Goal: Information Seeking & Learning: Find specific fact

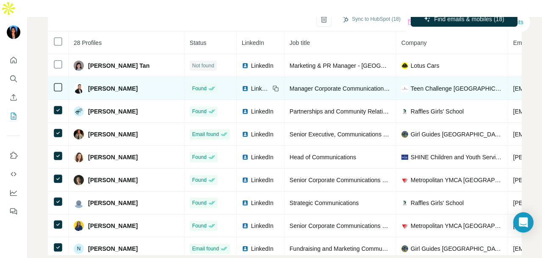
click at [251, 84] on span "LinkedIn" at bounding box center [260, 88] width 19 height 8
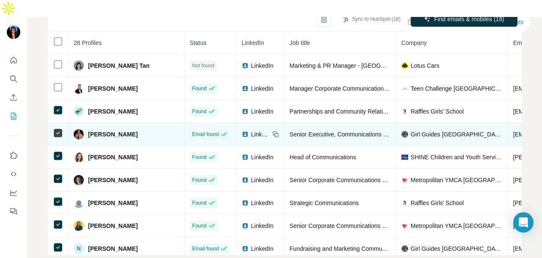
scroll to position [55, 0]
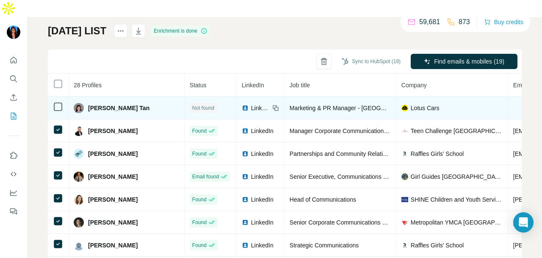
click at [251, 104] on span "LinkedIn" at bounding box center [260, 108] width 19 height 8
click at [53, 102] on icon at bounding box center [58, 107] width 10 height 10
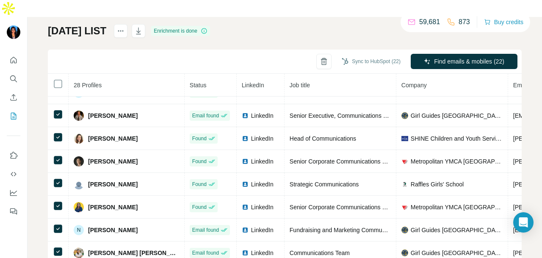
scroll to position [0, 0]
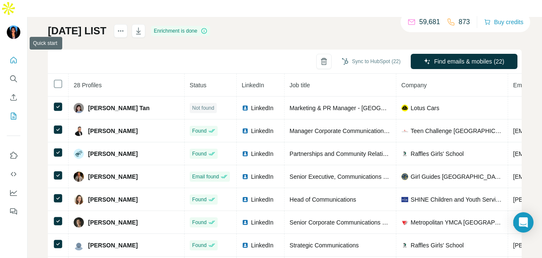
click at [11, 57] on icon "Quick start" at bounding box center [14, 60] width 6 height 6
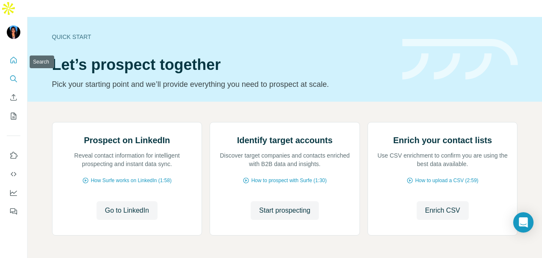
click at [10, 74] on icon "Search" at bounding box center [13, 78] width 8 height 8
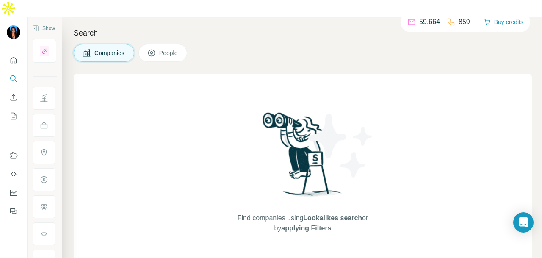
click at [159, 44] on button "People" at bounding box center [162, 53] width 49 height 18
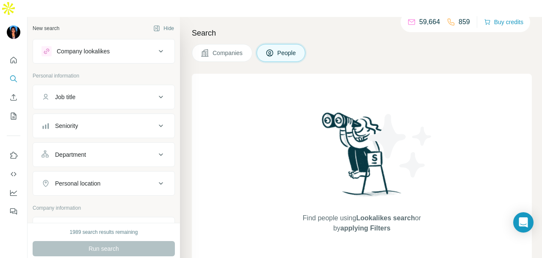
click at [106, 93] on div "Job title" at bounding box center [98, 97] width 114 height 8
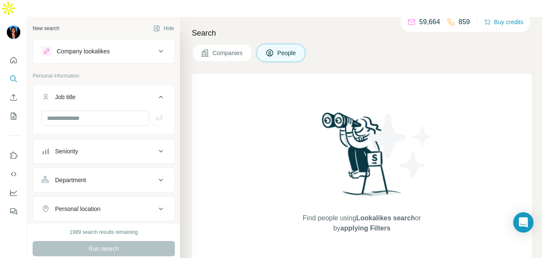
click at [118, 170] on button "Department" at bounding box center [103, 180] width 141 height 20
click at [115, 196] on input at bounding box center [99, 200] width 105 height 9
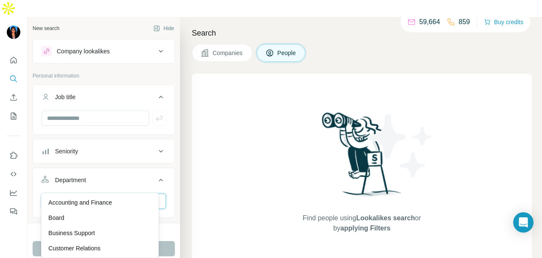
click at [114, 196] on input at bounding box center [99, 200] width 105 height 9
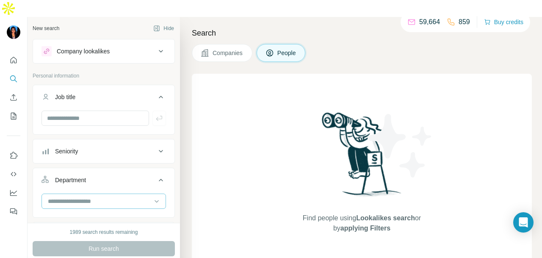
click at [113, 196] on input at bounding box center [99, 200] width 105 height 9
type input "**"
click at [114, 198] on p "PR and Communications" at bounding box center [81, 202] width 66 height 8
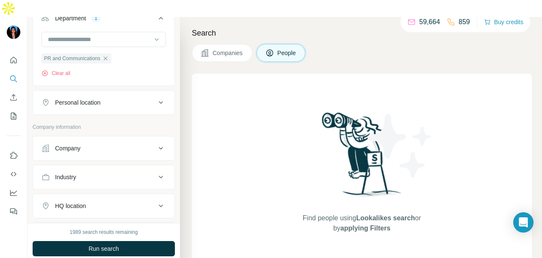
scroll to position [169, 0]
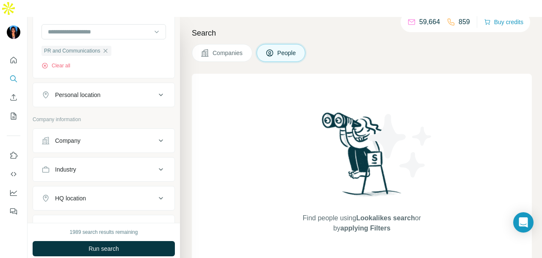
click at [115, 91] on div "Personal location" at bounding box center [98, 95] width 114 height 8
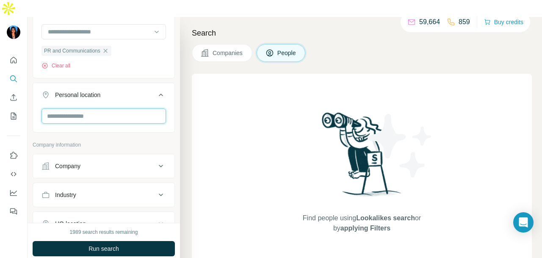
click at [113, 108] on input "text" at bounding box center [103, 115] width 124 height 15
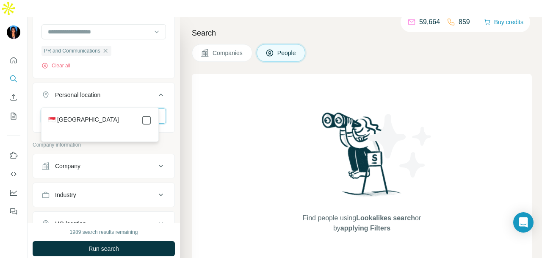
type input "****"
click at [151, 119] on icon at bounding box center [146, 120] width 10 height 10
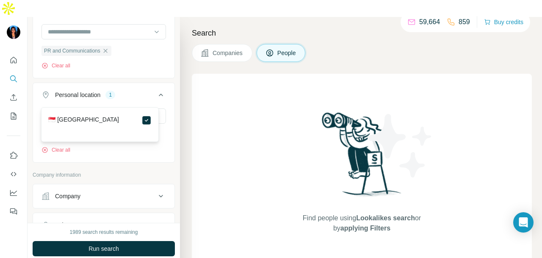
click at [171, 129] on div "New search Hide Company lookalikes Personal information Job title Seniority Dep…" at bounding box center [104, 120] width 152 height 206
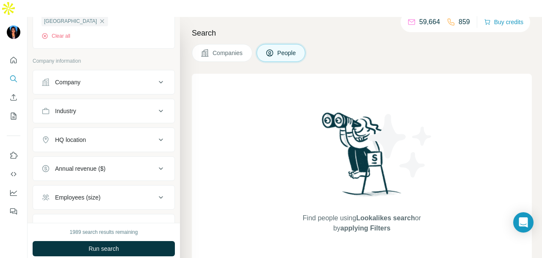
scroll to position [296, 0]
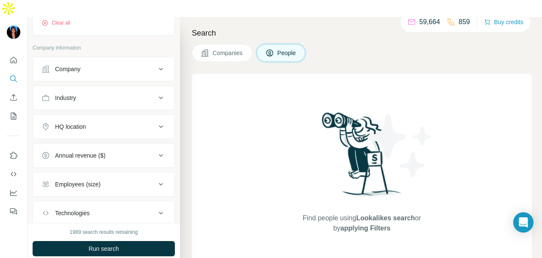
click at [127, 94] on div "Industry" at bounding box center [98, 98] width 114 height 8
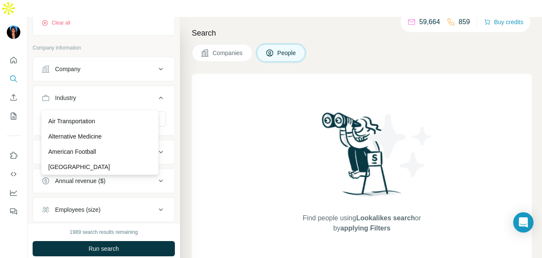
scroll to position [169, 0]
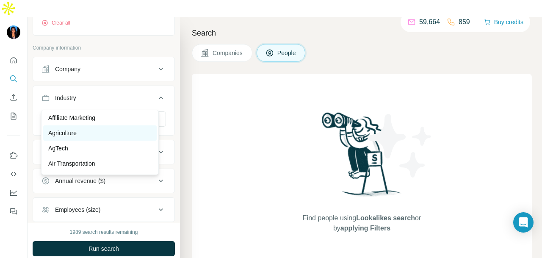
click at [106, 132] on div "Agriculture" at bounding box center [99, 133] width 103 height 8
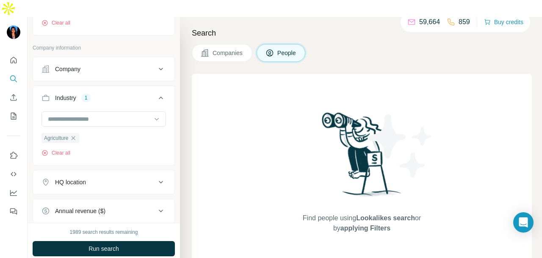
drag, startPoint x: 128, startPoint y: 228, endPoint x: 141, endPoint y: 229, distance: 13.2
click at [128, 241] on button "Run search" at bounding box center [104, 248] width 142 height 15
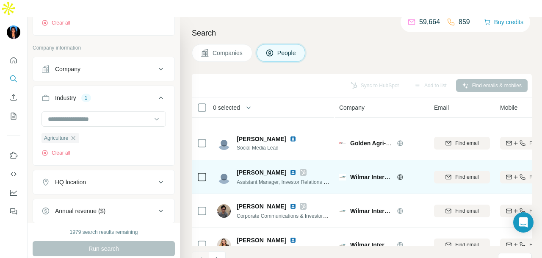
scroll to position [212, 0]
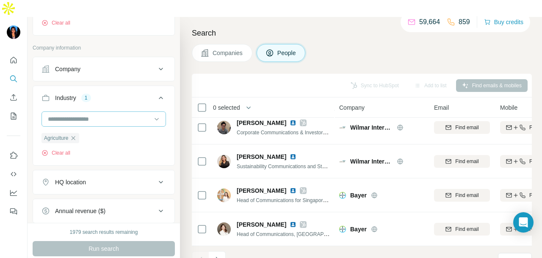
click at [72, 135] on icon "button" at bounding box center [73, 138] width 7 height 7
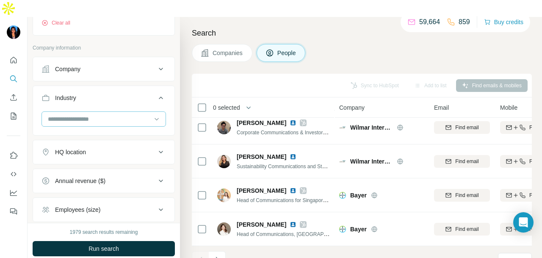
click at [106, 114] on input at bounding box center [99, 118] width 105 height 9
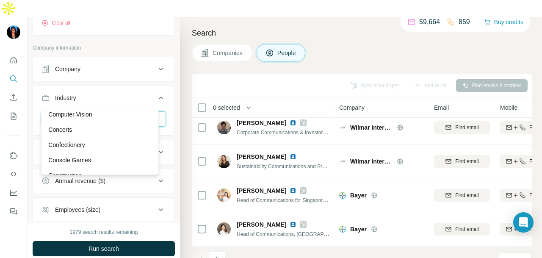
scroll to position [1608, 0]
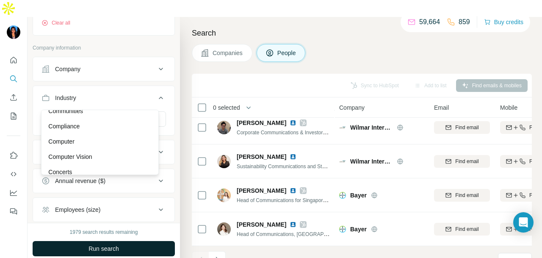
click at [127, 160] on div "Computer Vision" at bounding box center [99, 156] width 103 height 8
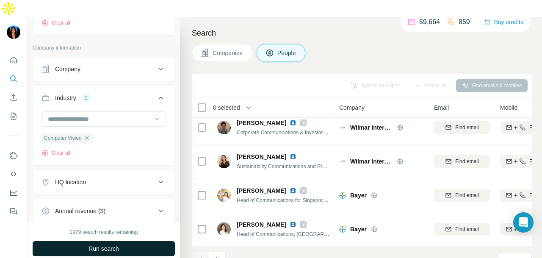
click at [140, 241] on button "Run search" at bounding box center [104, 248] width 142 height 15
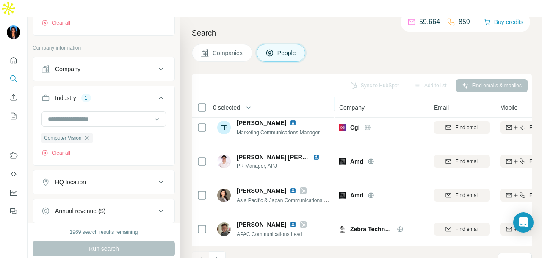
scroll to position [212, 0]
click at [219, 255] on icon "Navigate to next page" at bounding box center [217, 259] width 8 height 8
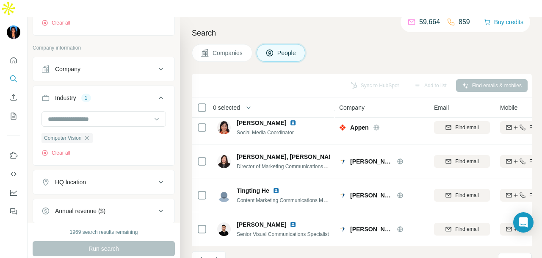
click at [511, 256] on div "10" at bounding box center [513, 260] width 21 height 8
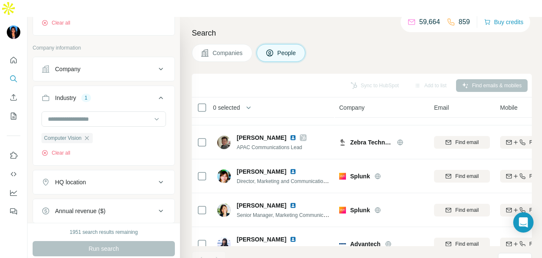
scroll to position [551, 0]
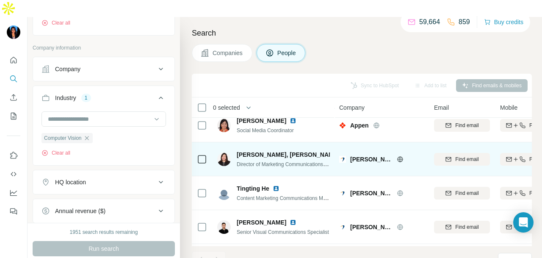
click at [343, 151] on img at bounding box center [346, 154] width 7 height 7
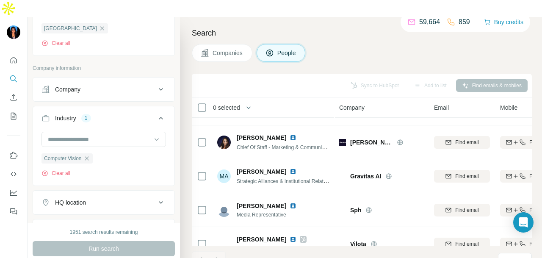
scroll to position [234, 0]
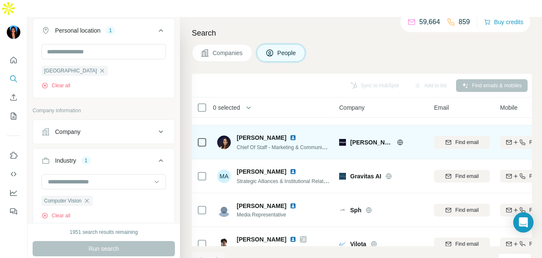
click at [289, 134] on img at bounding box center [292, 137] width 7 height 7
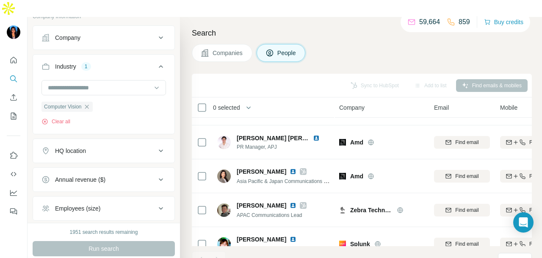
scroll to position [360, 0]
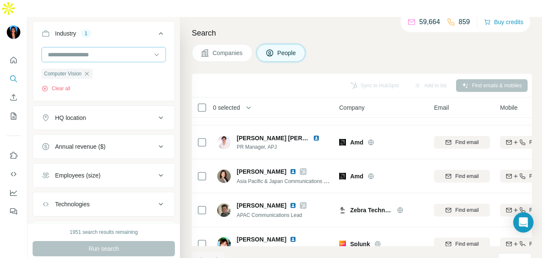
drag, startPoint x: 88, startPoint y: 58, endPoint x: 136, endPoint y: 37, distance: 52.3
click at [88, 70] on icon "button" at bounding box center [86, 73] width 7 height 7
click at [136, 50] on input at bounding box center [99, 54] width 105 height 9
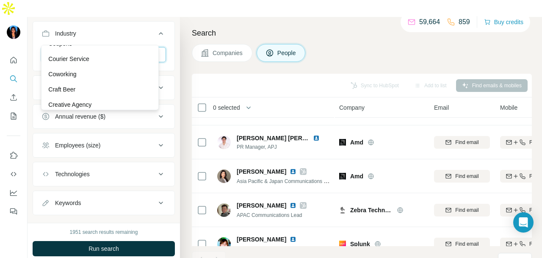
scroll to position [2115, 0]
click at [129, 76] on div "Crowdfunding" at bounding box center [99, 71] width 103 height 8
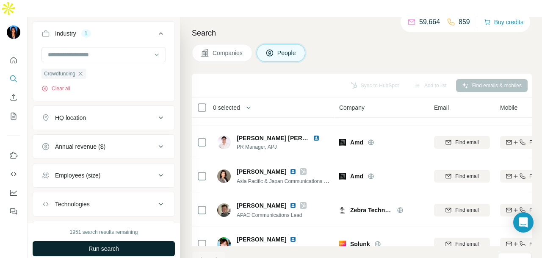
click at [161, 241] on button "Run search" at bounding box center [104, 248] width 142 height 15
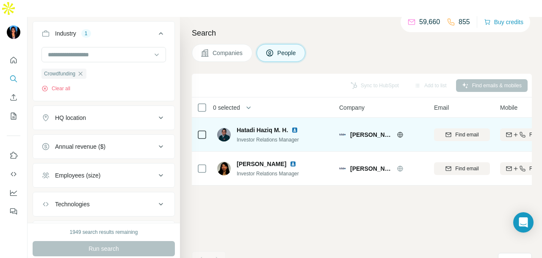
click at [297, 127] on img at bounding box center [294, 130] width 7 height 7
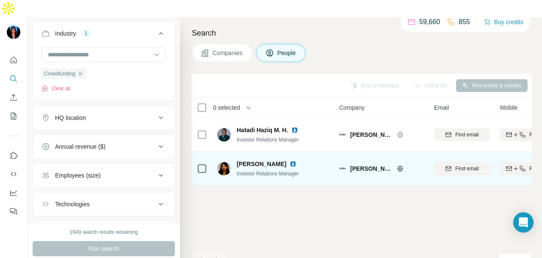
click at [289, 160] on img at bounding box center [292, 163] width 7 height 7
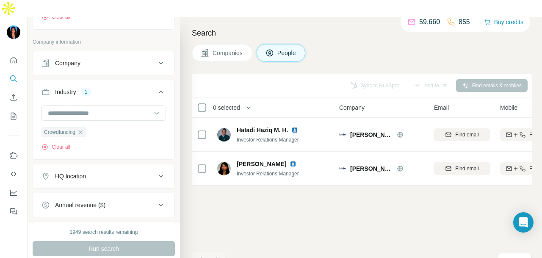
scroll to position [276, 0]
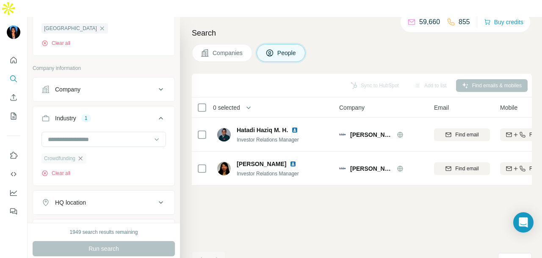
click at [84, 155] on icon "button" at bounding box center [80, 158] width 7 height 7
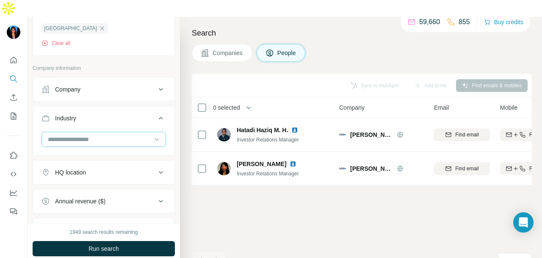
click at [98, 135] on input at bounding box center [99, 139] width 105 height 9
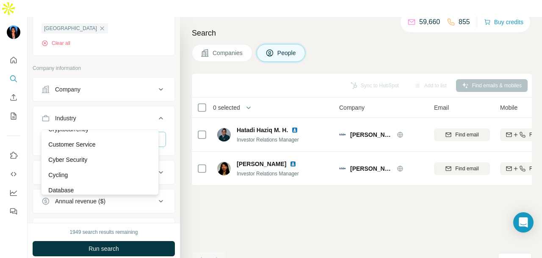
click at [108, 149] on div "Customer Service" at bounding box center [99, 144] width 103 height 8
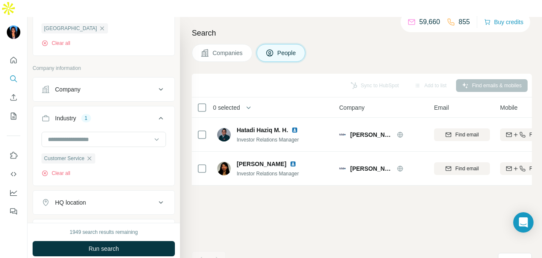
drag, startPoint x: 151, startPoint y: 229, endPoint x: 160, endPoint y: 226, distance: 9.5
click at [154, 241] on button "Run search" at bounding box center [104, 248] width 142 height 15
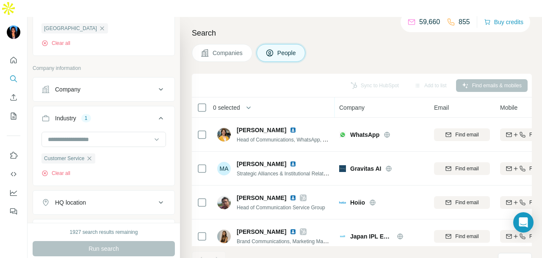
scroll to position [619, 0]
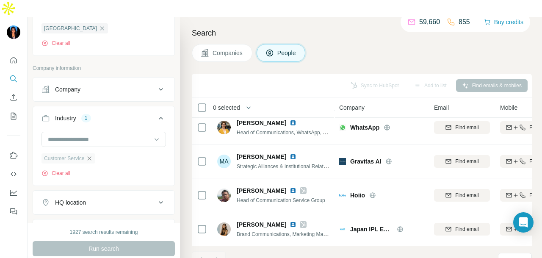
click at [91, 156] on icon "button" at bounding box center [90, 158] width 4 height 4
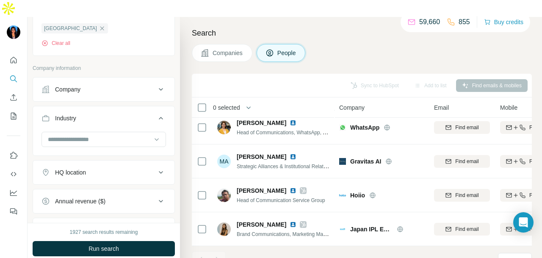
drag, startPoint x: 115, startPoint y: 120, endPoint x: 116, endPoint y: 130, distance: 10.2
click at [116, 135] on input at bounding box center [99, 139] width 105 height 9
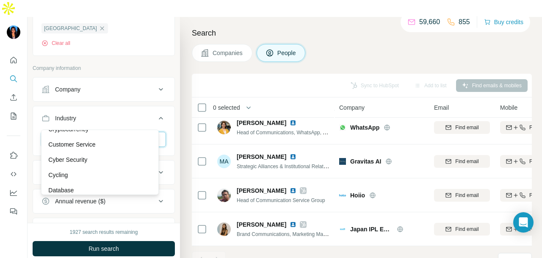
scroll to position [2200, 0]
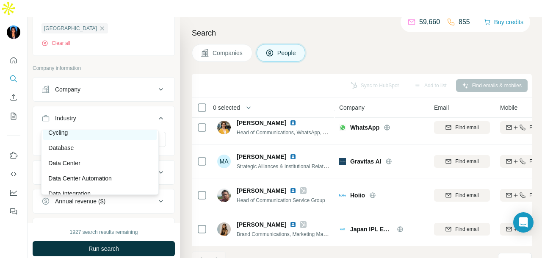
click at [99, 137] on div "Cycling" at bounding box center [99, 132] width 103 height 8
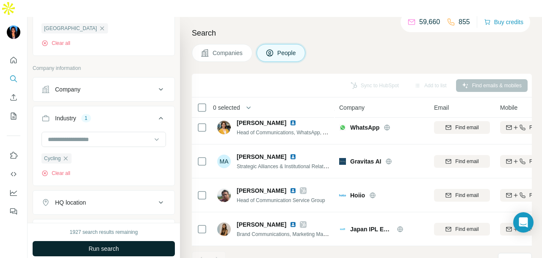
click at [161, 241] on button "Run search" at bounding box center [104, 248] width 142 height 15
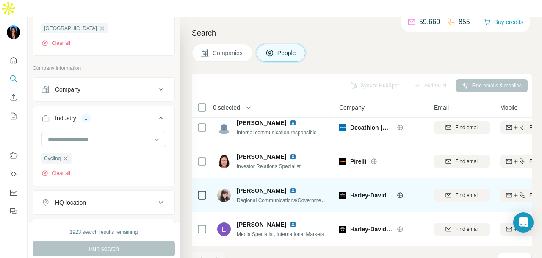
scroll to position [9, 0]
click at [294, 187] on img at bounding box center [292, 190] width 7 height 7
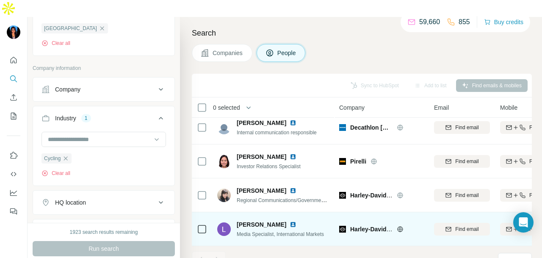
click at [289, 221] on img at bounding box center [292, 224] width 7 height 7
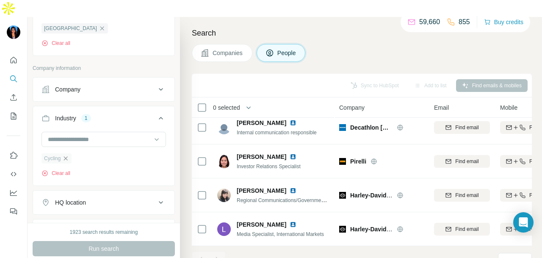
click at [66, 155] on icon "button" at bounding box center [65, 158] width 7 height 7
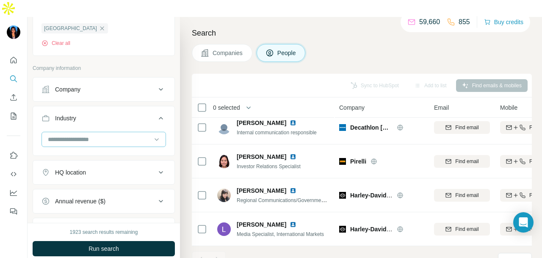
click at [107, 135] on input at bounding box center [99, 139] width 105 height 9
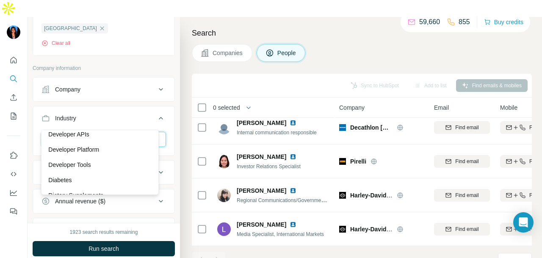
scroll to position [2369, 0]
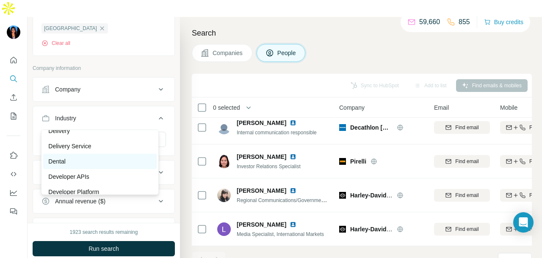
click at [99, 165] on div "Dental" at bounding box center [99, 161] width 103 height 8
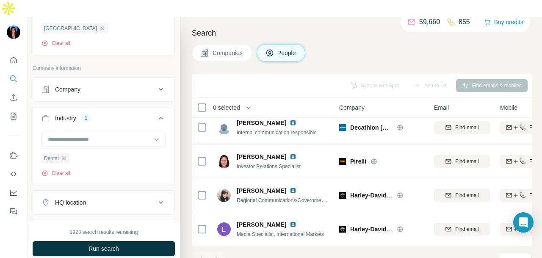
click at [127, 241] on button "Run search" at bounding box center [104, 248] width 142 height 15
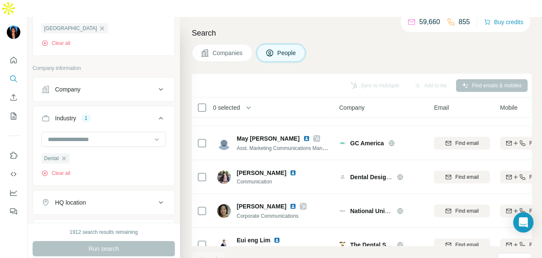
scroll to position [246, 0]
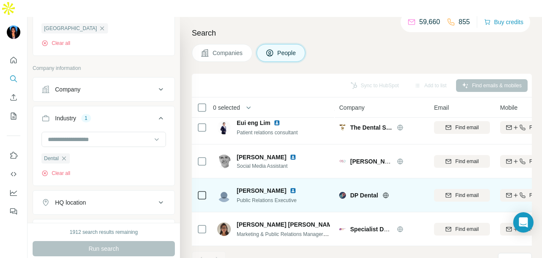
click at [289, 187] on img at bounding box center [292, 190] width 7 height 7
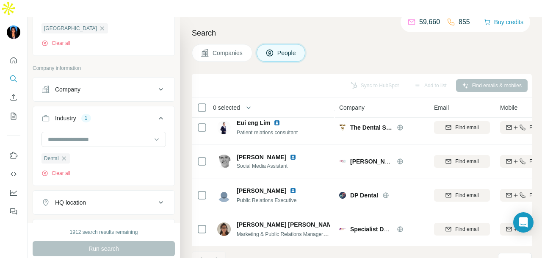
click at [67, 155] on icon "button" at bounding box center [64, 158] width 7 height 7
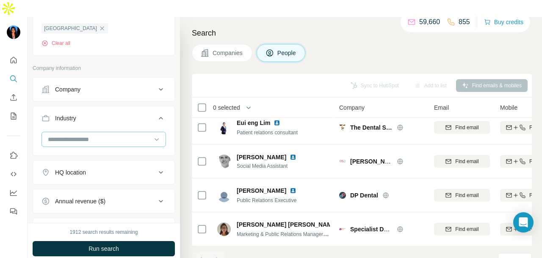
click at [98, 132] on div at bounding box center [99, 139] width 105 height 14
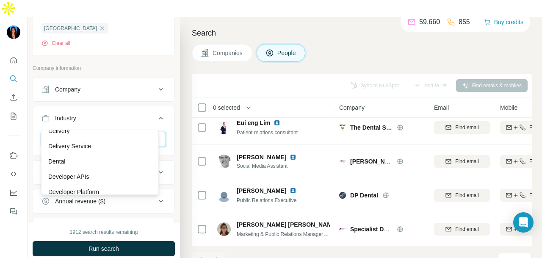
scroll to position [2623, 0]
click at [113, 154] on div "Edutainment" at bounding box center [99, 145] width 113 height 15
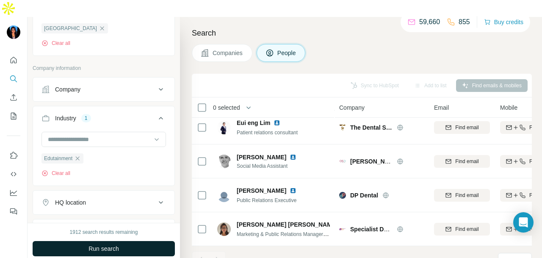
click at [138, 241] on button "Run search" at bounding box center [104, 248] width 142 height 15
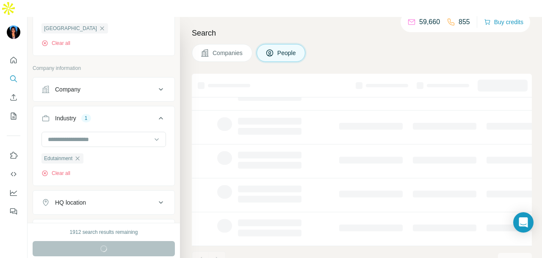
scroll to position [212, 0]
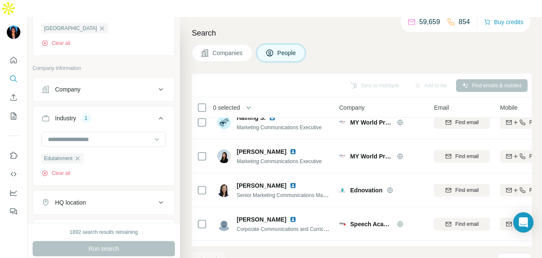
scroll to position [458, 0]
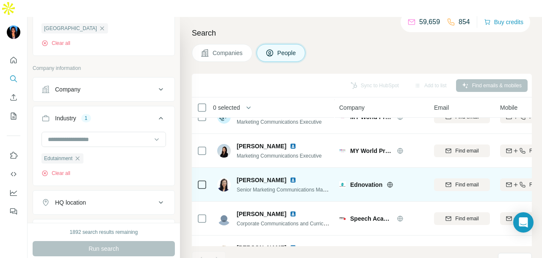
click at [289, 176] on img at bounding box center [292, 179] width 7 height 7
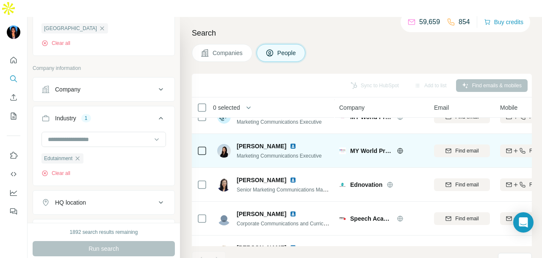
click at [289, 143] on img at bounding box center [292, 146] width 7 height 7
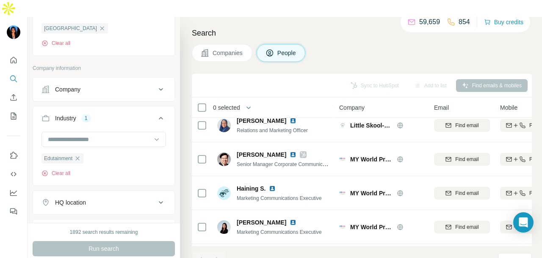
scroll to position [212, 0]
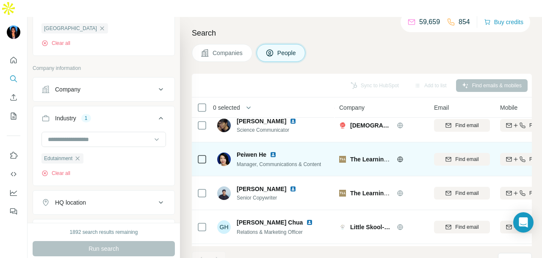
click at [270, 150] on div "Peiwen He" at bounding box center [279, 154] width 84 height 8
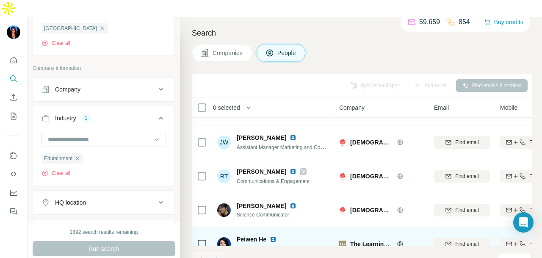
scroll to position [169, 0]
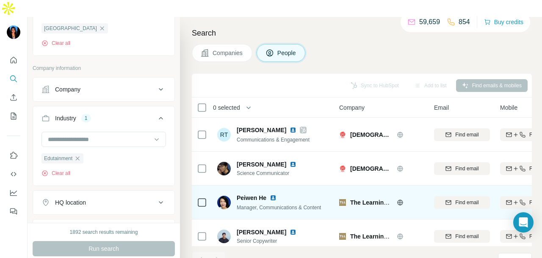
click at [275, 194] on img at bounding box center [273, 197] width 7 height 7
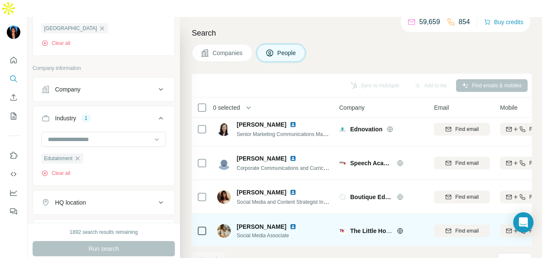
scroll to position [551, 0]
